Goal: Task Accomplishment & Management: Manage account settings

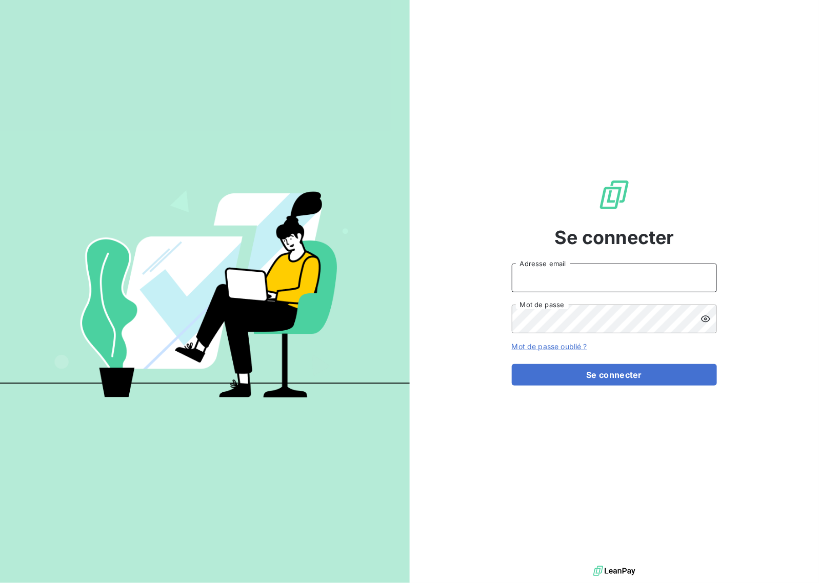
click at [572, 275] on input "Adresse email" at bounding box center [614, 277] width 205 height 29
type input "[EMAIL_ADDRESS][DOMAIN_NAME]"
click at [618, 377] on button "Se connecter" at bounding box center [614, 375] width 205 height 22
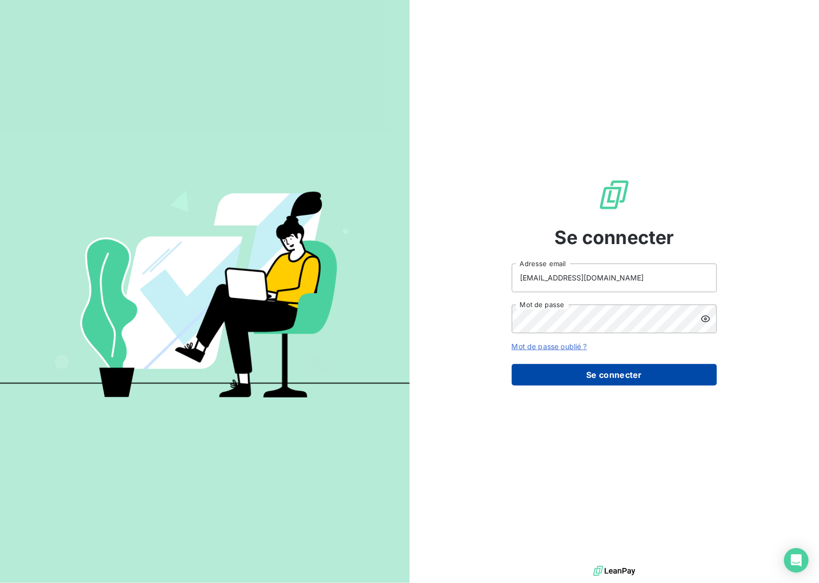
click at [612, 377] on button "Se connecter" at bounding box center [614, 375] width 205 height 22
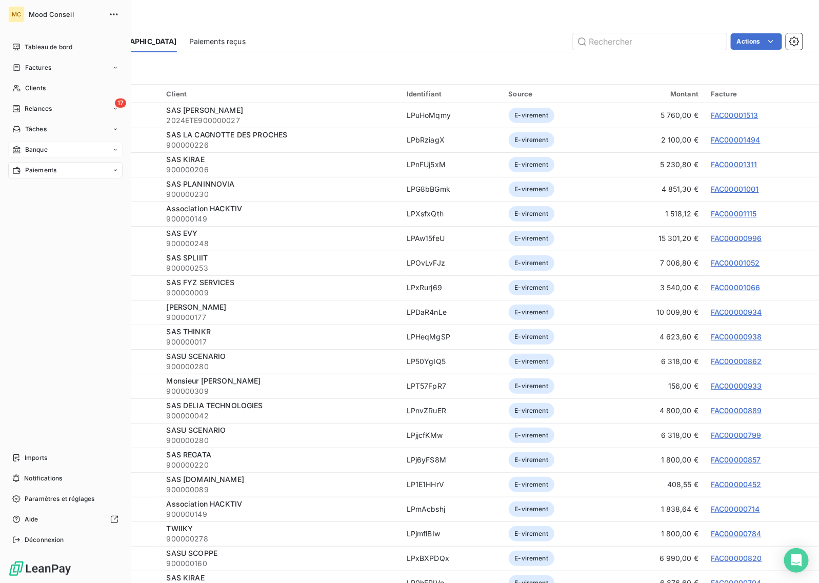
click at [39, 148] on span "Banque" at bounding box center [36, 149] width 23 height 9
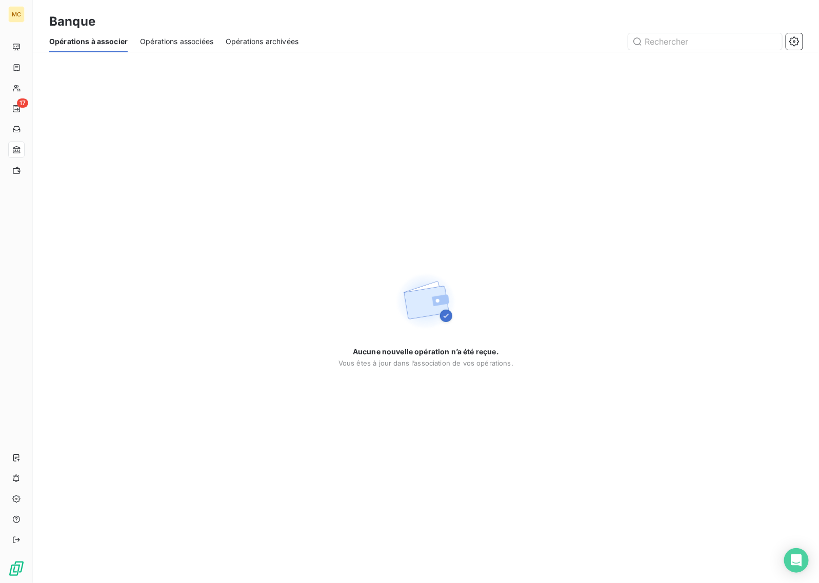
click at [181, 41] on span "Opérations associées" at bounding box center [176, 41] width 73 height 10
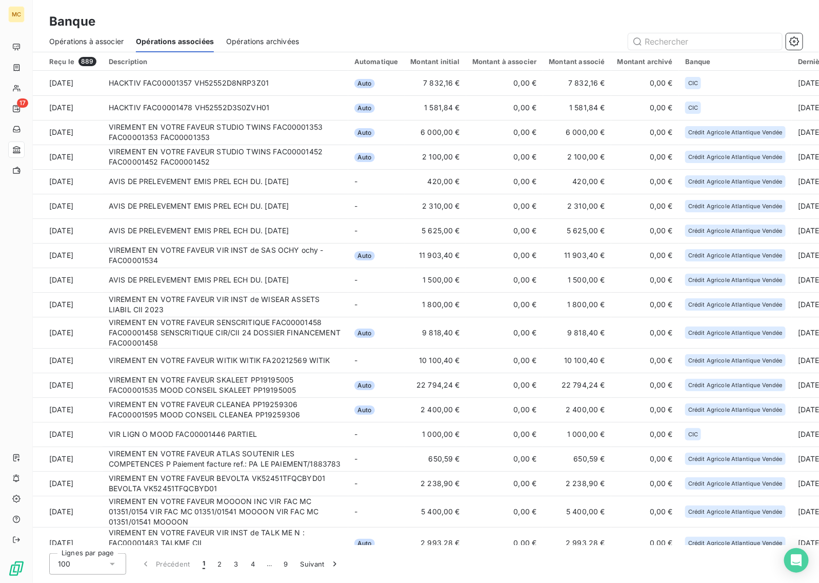
click at [288, 39] on span "Opérations archivées" at bounding box center [262, 41] width 73 height 10
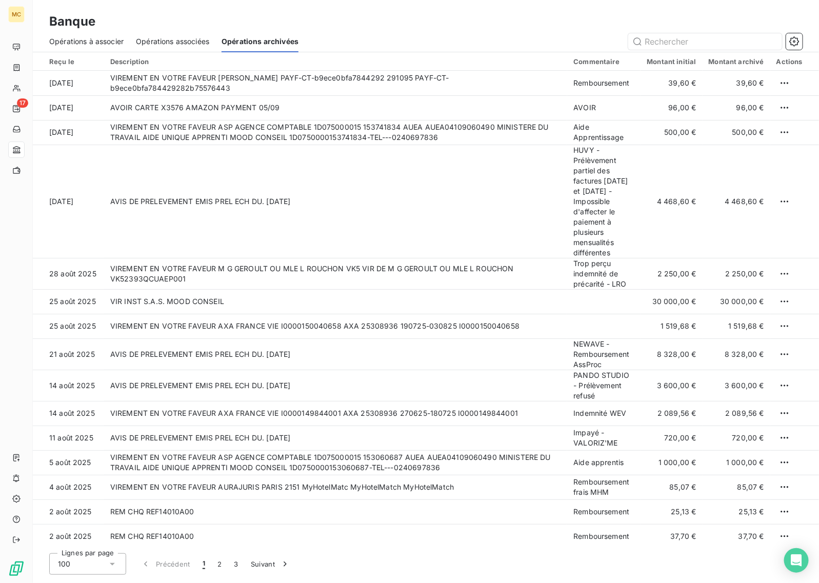
click at [188, 43] on span "Opérations associées" at bounding box center [172, 41] width 73 height 10
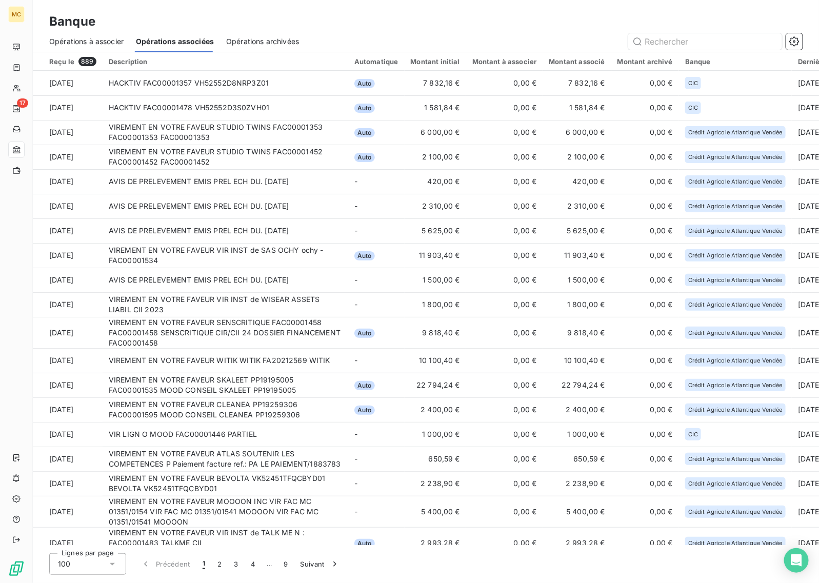
click at [99, 42] on span "Opérations à associer" at bounding box center [86, 41] width 74 height 10
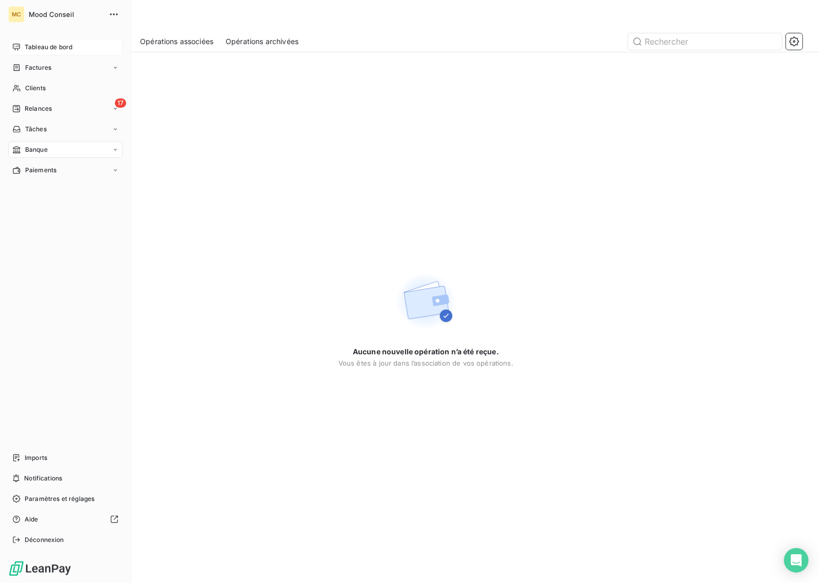
click at [49, 49] on span "Tableau de bord" at bounding box center [49, 47] width 48 height 9
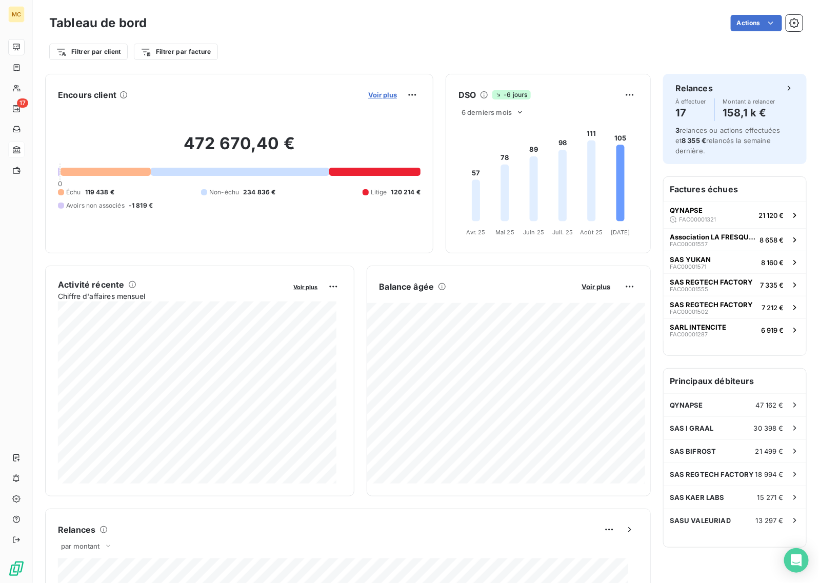
click at [374, 96] on span "Voir plus" at bounding box center [382, 95] width 29 height 8
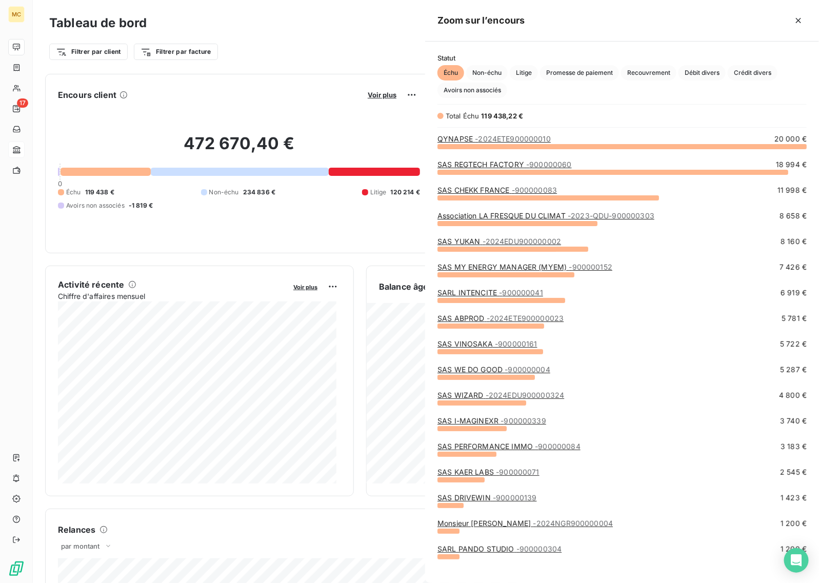
scroll to position [427, 384]
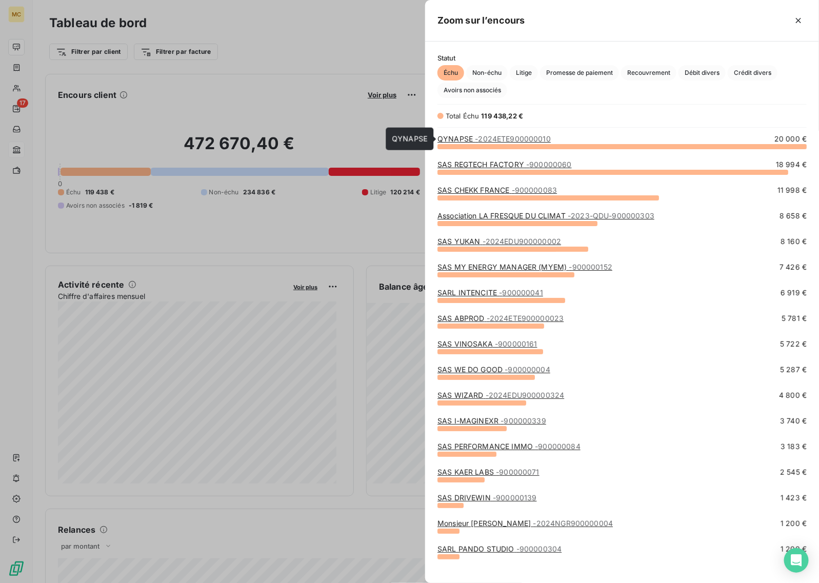
click at [490, 142] on span "- 2024ETE900000010" at bounding box center [513, 138] width 76 height 9
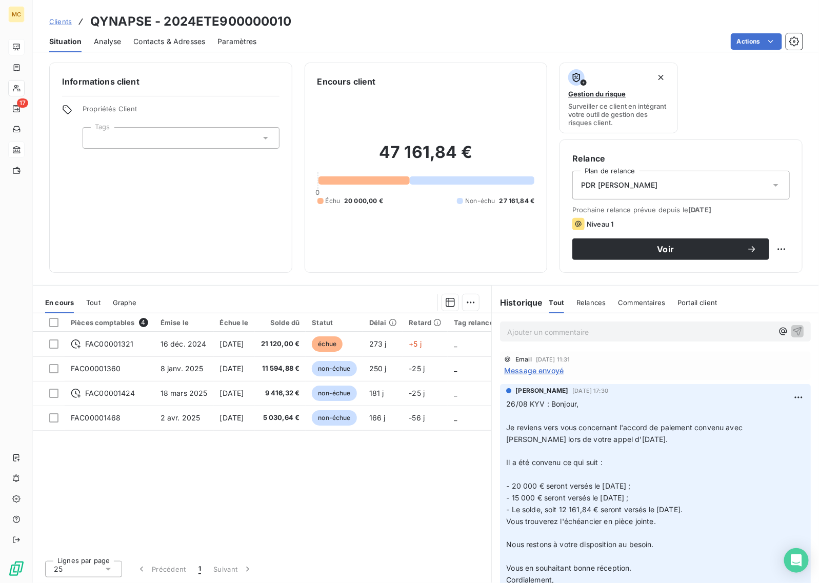
click at [184, 185] on div "Informations client Propriétés Client Tags" at bounding box center [170, 168] width 243 height 210
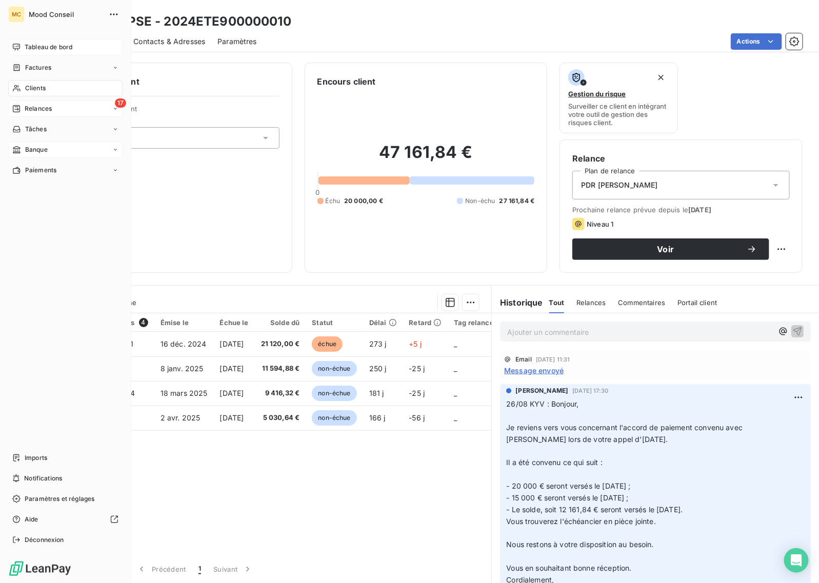
click at [23, 105] on div "Relances" at bounding box center [31, 108] width 39 height 9
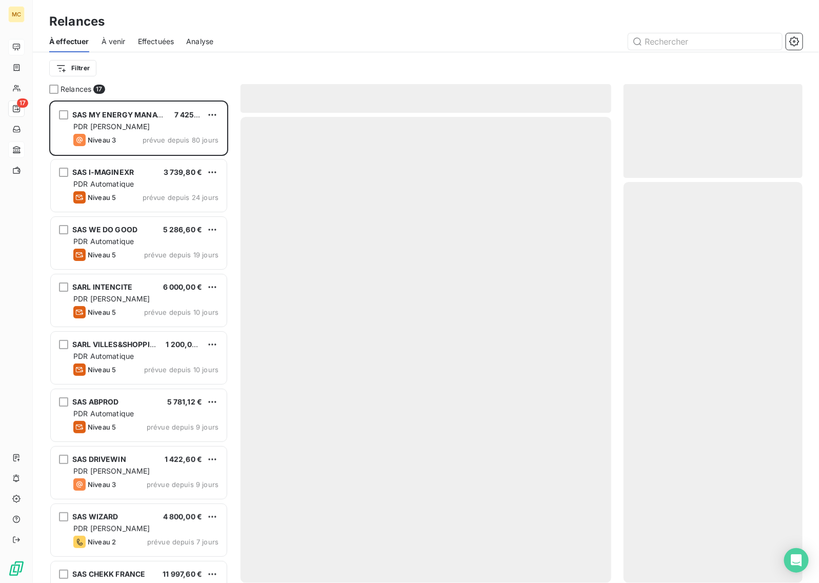
scroll to position [473, 169]
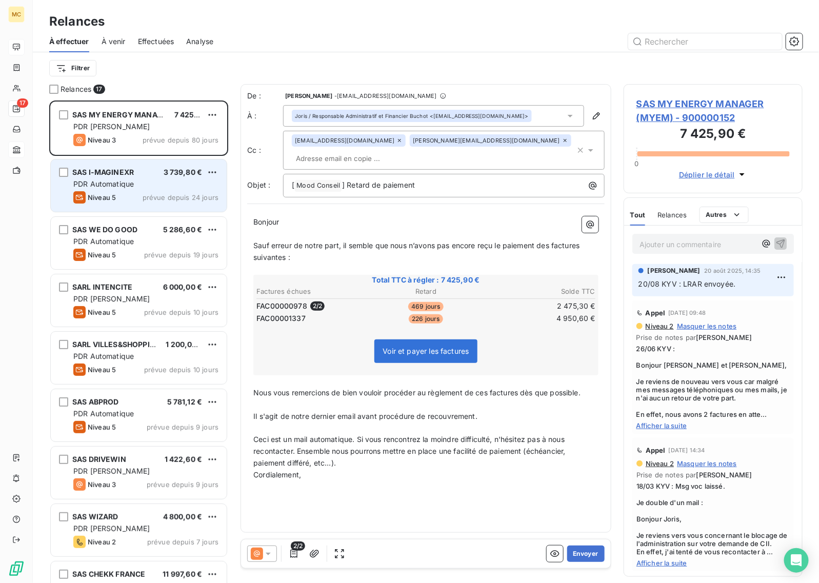
click at [122, 185] on span "PDR Automatique" at bounding box center [103, 183] width 60 height 9
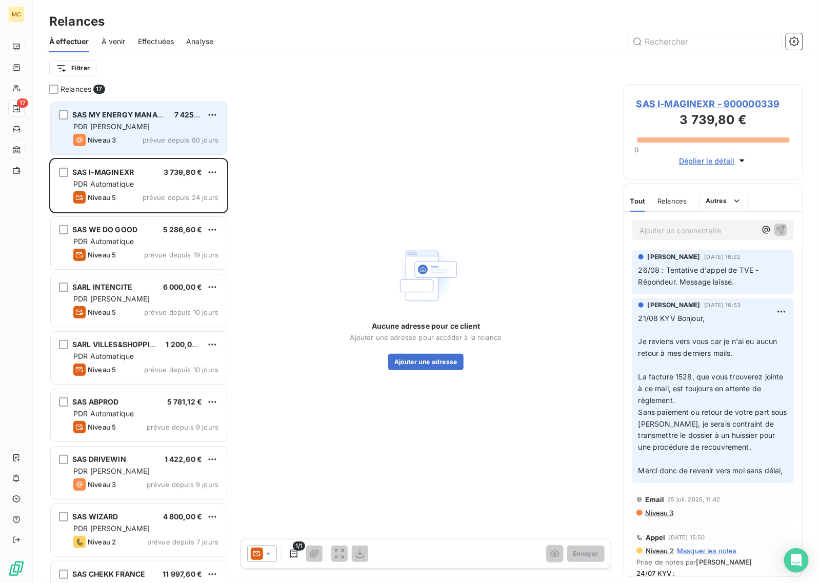
click at [127, 129] on div "PDR [PERSON_NAME]" at bounding box center [145, 126] width 145 height 10
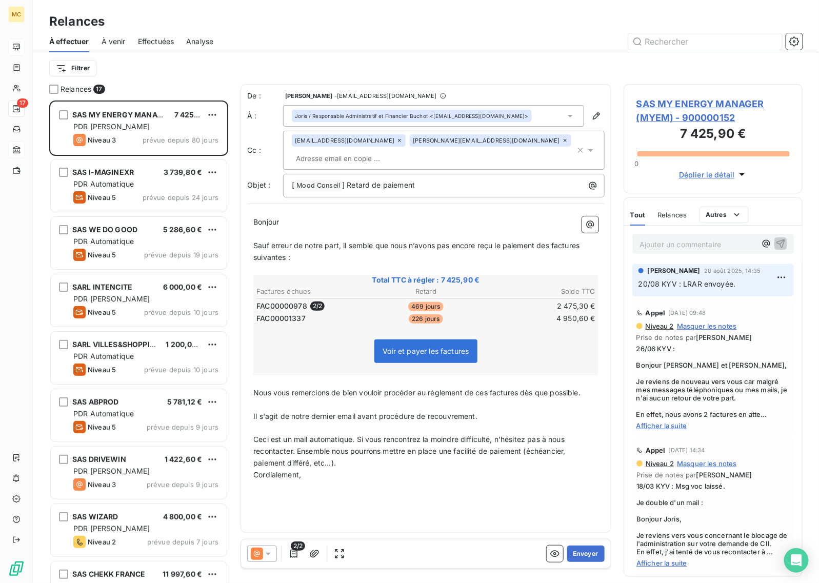
drag, startPoint x: 300, startPoint y: 32, endPoint x: 261, endPoint y: 19, distance: 40.4
click at [291, 28] on div "Relances À effectuer À venir Effectuées Analyse Filtrer" at bounding box center [426, 42] width 786 height 84
click at [682, 103] on span "SAS MY ENERGY MANAGER (MYEM) - 900000152" at bounding box center [712, 111] width 153 height 28
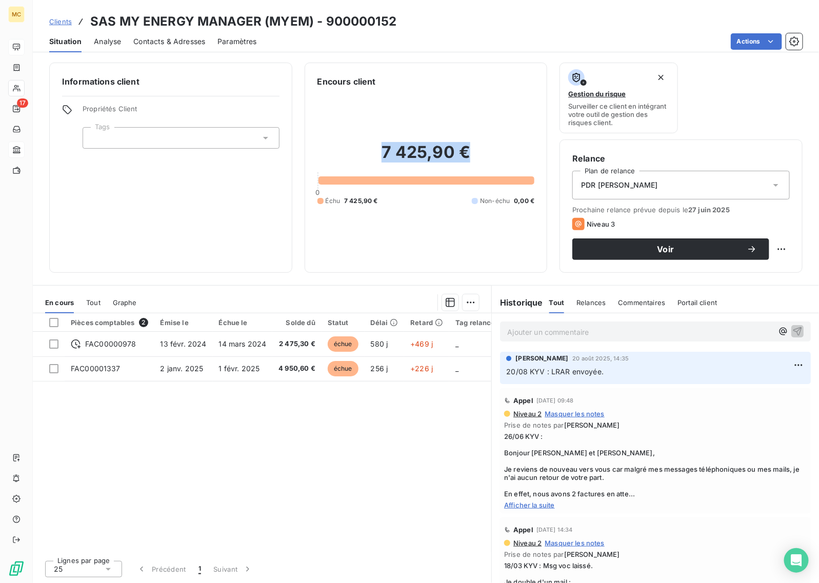
drag, startPoint x: 471, startPoint y: 152, endPoint x: 385, endPoint y: 155, distance: 85.2
click at [385, 155] on h2 "7 425,90 €" at bounding box center [425, 157] width 217 height 31
copy h2 "7 425,90 €"
